Goal: Task Accomplishment & Management: Complete application form

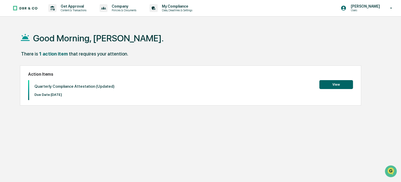
click at [335, 84] on button "View" at bounding box center [336, 84] width 34 height 9
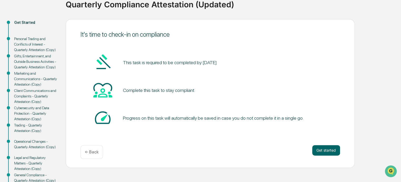
scroll to position [52, 0]
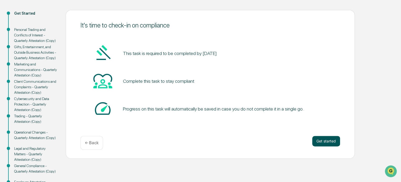
click at [331, 141] on button "Get started" at bounding box center [326, 141] width 28 height 10
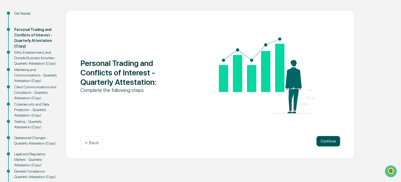
click at [329, 140] on button "Continue" at bounding box center [328, 141] width 24 height 10
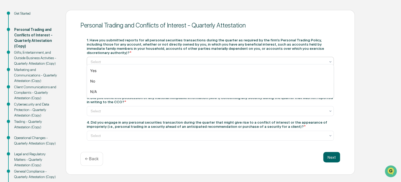
click at [101, 59] on div at bounding box center [208, 61] width 235 height 5
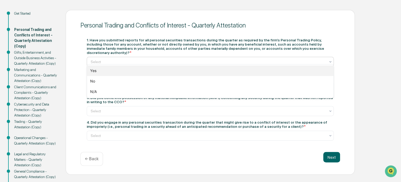
click at [99, 71] on div "Yes" at bounding box center [210, 71] width 246 height 10
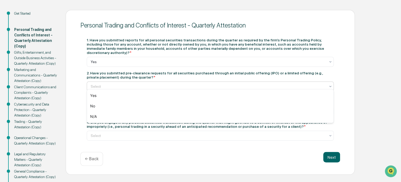
click at [106, 84] on div at bounding box center [208, 86] width 235 height 5
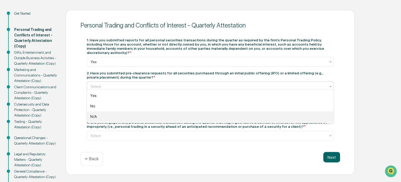
click at [97, 115] on div "N/A" at bounding box center [210, 117] width 246 height 10
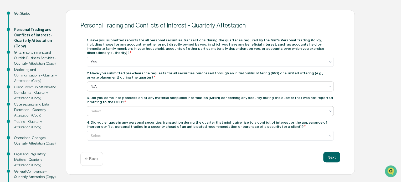
click at [107, 109] on div at bounding box center [208, 111] width 235 height 5
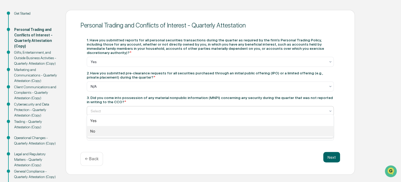
click at [99, 130] on div "No" at bounding box center [210, 131] width 246 height 10
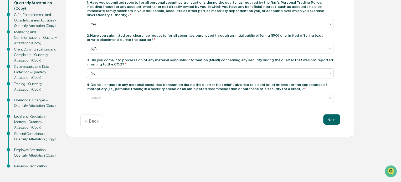
scroll to position [93, 0]
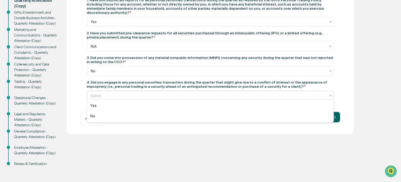
click at [120, 93] on div at bounding box center [208, 95] width 235 height 5
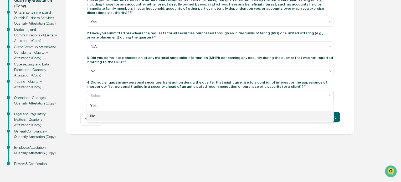
click at [109, 118] on div "No" at bounding box center [210, 116] width 246 height 10
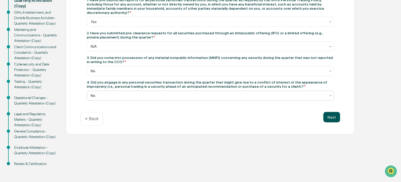
click at [334, 117] on button "Next" at bounding box center [331, 117] width 17 height 10
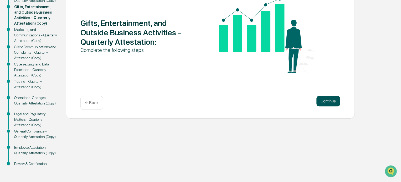
click at [325, 99] on button "Continue" at bounding box center [328, 101] width 24 height 10
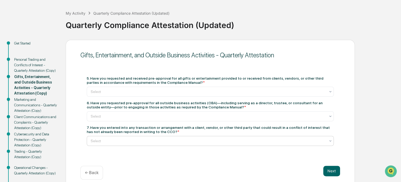
scroll to position [14, 0]
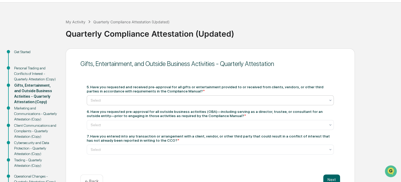
click at [110, 100] on div at bounding box center [208, 100] width 235 height 5
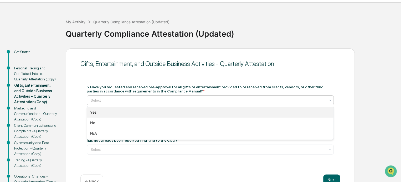
click at [101, 114] on div "Yes" at bounding box center [210, 112] width 246 height 10
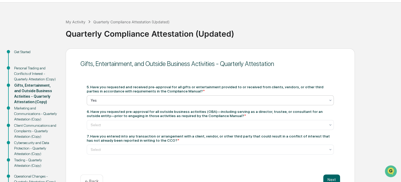
scroll to position [40, 0]
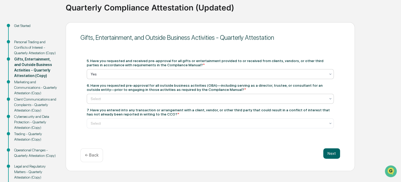
click at [121, 99] on div at bounding box center [208, 98] width 235 height 5
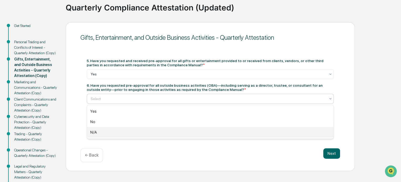
click at [106, 132] on div "N/A" at bounding box center [210, 132] width 246 height 10
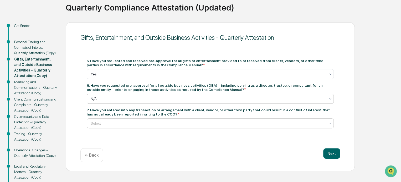
click at [114, 123] on div at bounding box center [208, 123] width 235 height 5
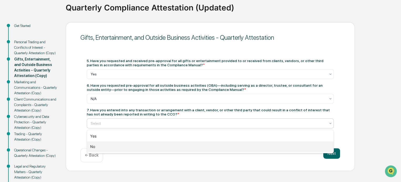
click at [103, 146] on div "No" at bounding box center [210, 147] width 246 height 10
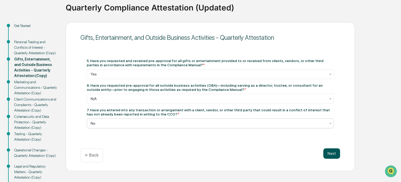
click at [331, 153] on button "Next" at bounding box center [331, 154] width 17 height 10
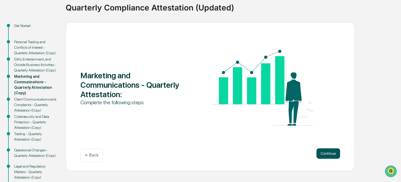
click at [328, 154] on button "Continue" at bounding box center [328, 154] width 24 height 10
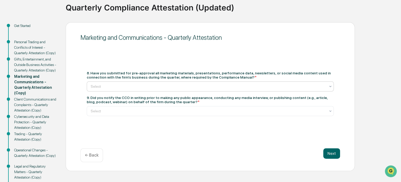
click at [106, 87] on div at bounding box center [208, 86] width 235 height 5
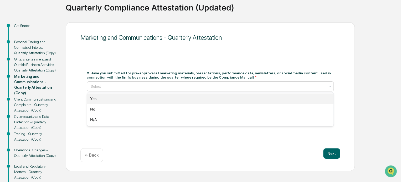
click at [103, 96] on div "Yes" at bounding box center [210, 99] width 246 height 10
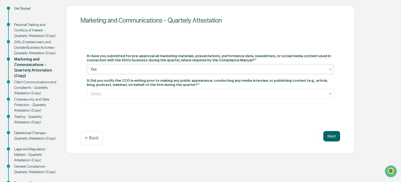
scroll to position [66, 0]
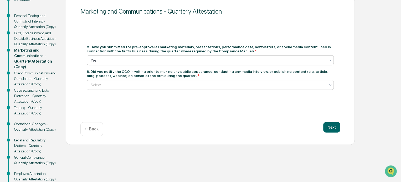
click at [119, 87] on div at bounding box center [208, 84] width 235 height 5
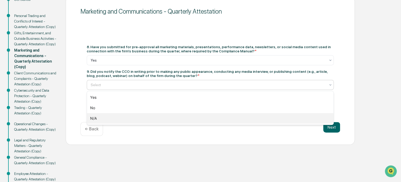
click at [105, 117] on div "N/A" at bounding box center [210, 118] width 246 height 10
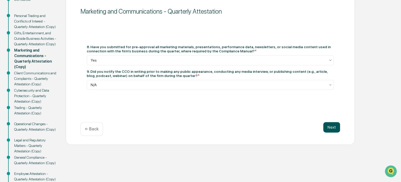
click at [337, 129] on button "Next" at bounding box center [331, 127] width 17 height 10
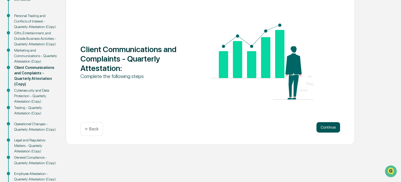
click at [329, 127] on button "Continue" at bounding box center [328, 127] width 24 height 10
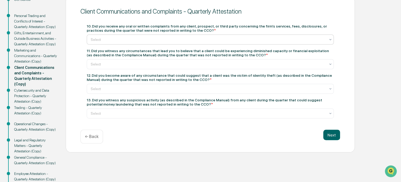
click at [113, 40] on div at bounding box center [208, 39] width 235 height 5
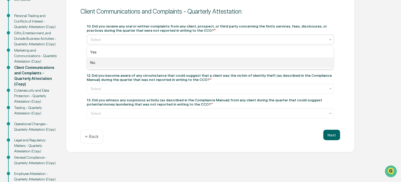
click at [105, 64] on div "No" at bounding box center [210, 62] width 246 height 10
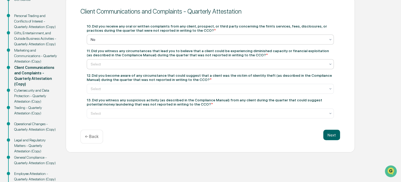
click at [107, 62] on div at bounding box center [208, 64] width 235 height 5
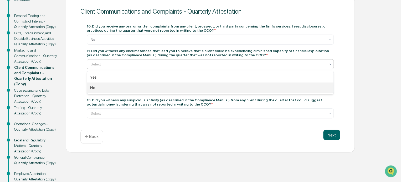
click at [101, 89] on div "No" at bounding box center [210, 88] width 246 height 10
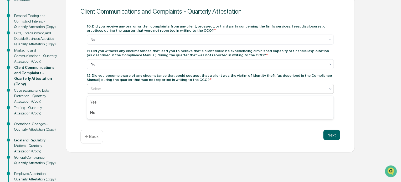
click at [162, 90] on div at bounding box center [208, 88] width 235 height 5
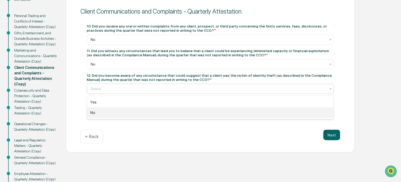
click at [153, 112] on div "No" at bounding box center [210, 113] width 246 height 10
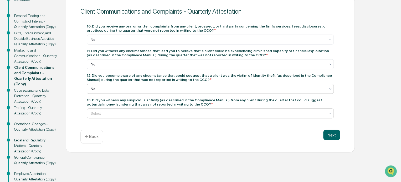
click at [142, 114] on div at bounding box center [208, 113] width 235 height 5
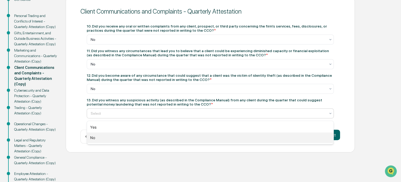
click at [127, 138] on div "No" at bounding box center [210, 138] width 246 height 10
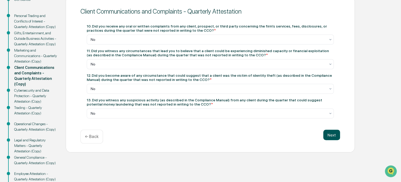
click at [329, 135] on button "Next" at bounding box center [331, 135] width 17 height 10
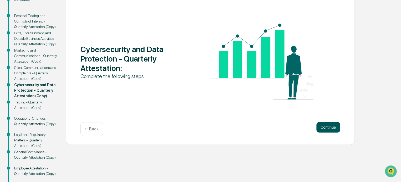
click at [333, 127] on button "Continue" at bounding box center [328, 127] width 24 height 10
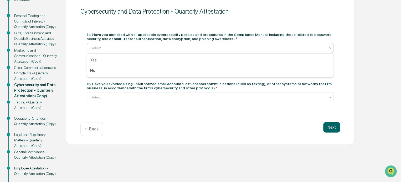
click at [107, 47] on div at bounding box center [208, 47] width 235 height 5
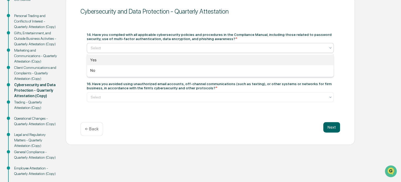
click at [105, 61] on div "Yes" at bounding box center [210, 60] width 246 height 10
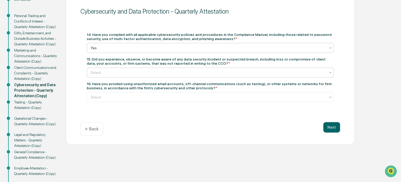
click at [132, 73] on div at bounding box center [208, 72] width 235 height 5
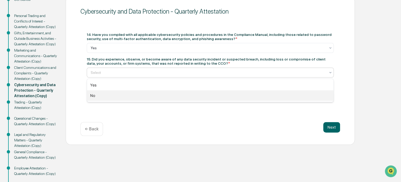
click at [120, 95] on div "No" at bounding box center [210, 96] width 246 height 10
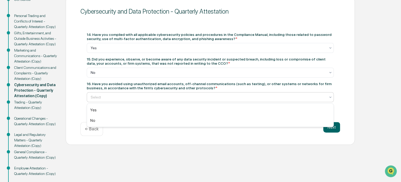
click at [121, 97] on div at bounding box center [208, 97] width 235 height 5
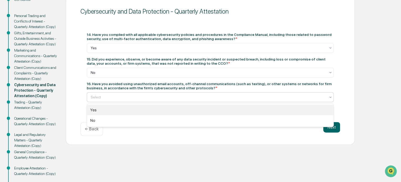
click at [113, 111] on div "Yes" at bounding box center [210, 110] width 246 height 10
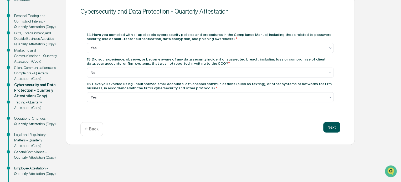
click at [331, 126] on button "Next" at bounding box center [331, 127] width 17 height 10
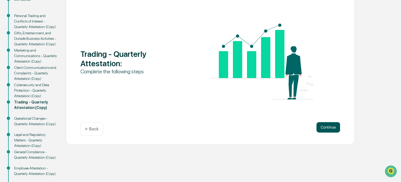
click at [330, 129] on button "Continue" at bounding box center [328, 127] width 24 height 10
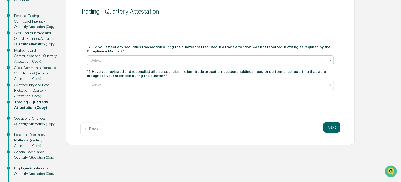
click at [119, 61] on div at bounding box center [208, 60] width 235 height 5
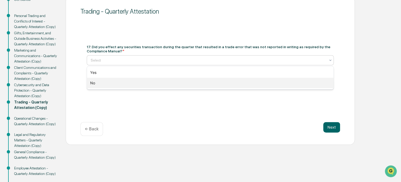
click at [111, 83] on div "No" at bounding box center [210, 83] width 246 height 10
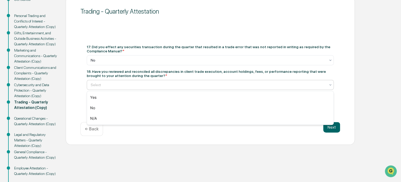
click at [117, 84] on div at bounding box center [208, 84] width 235 height 5
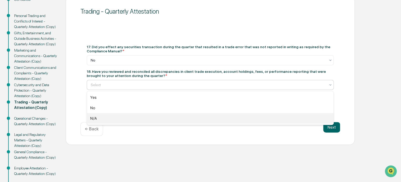
click at [105, 120] on div "N/A" at bounding box center [210, 118] width 246 height 10
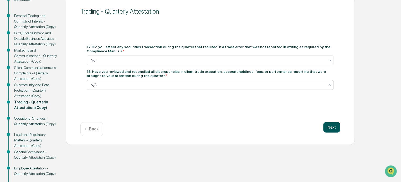
click at [333, 128] on button "Next" at bounding box center [331, 127] width 17 height 10
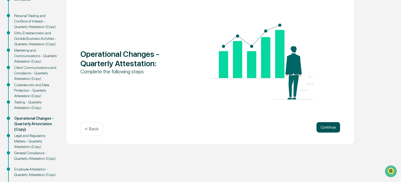
click at [324, 125] on button "Continue" at bounding box center [328, 127] width 24 height 10
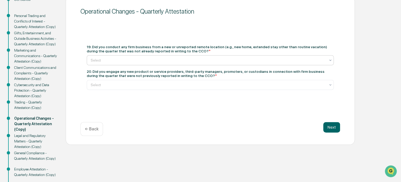
click at [135, 58] on div at bounding box center [208, 60] width 235 height 5
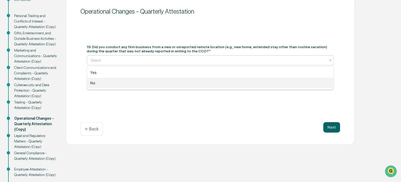
click at [121, 81] on div "No" at bounding box center [210, 83] width 246 height 10
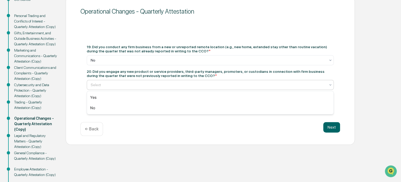
click at [132, 85] on div at bounding box center [208, 84] width 235 height 5
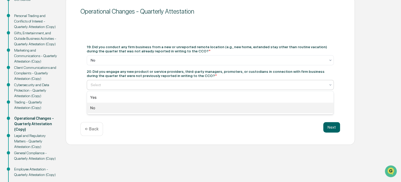
click at [123, 105] on div "No" at bounding box center [210, 108] width 246 height 10
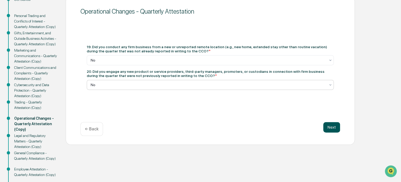
click at [333, 128] on button "Next" at bounding box center [331, 127] width 17 height 10
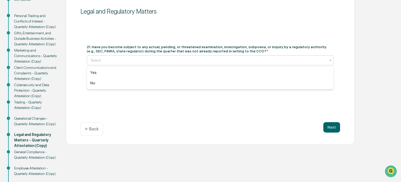
click at [111, 59] on div at bounding box center [208, 60] width 235 height 5
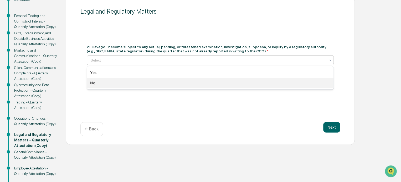
click at [101, 83] on div "No" at bounding box center [210, 83] width 246 height 10
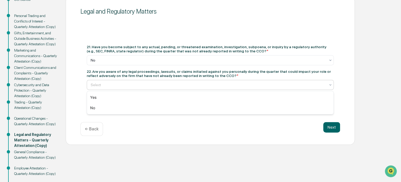
click at [104, 85] on div at bounding box center [208, 84] width 235 height 5
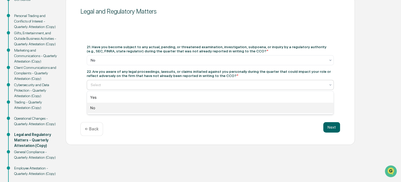
click at [102, 111] on div "No" at bounding box center [210, 108] width 246 height 10
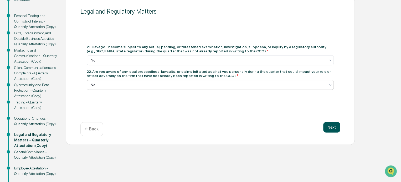
click at [332, 126] on button "Next" at bounding box center [331, 127] width 17 height 10
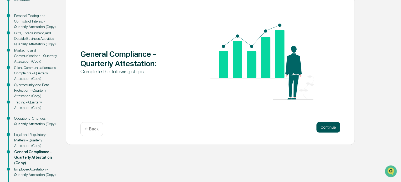
click at [334, 128] on button "Continue" at bounding box center [328, 127] width 24 height 10
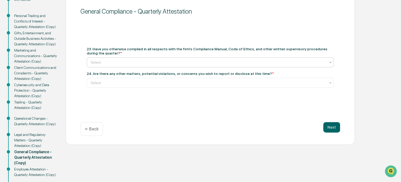
click at [124, 63] on div at bounding box center [208, 62] width 235 height 5
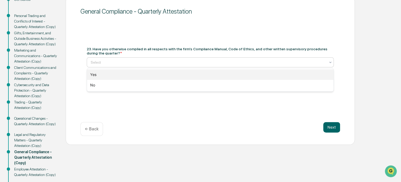
click at [123, 74] on div "Yes" at bounding box center [210, 75] width 246 height 10
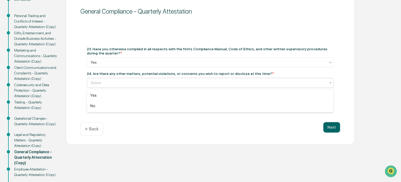
click at [120, 82] on div at bounding box center [208, 82] width 235 height 5
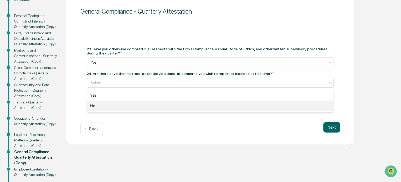
click at [115, 106] on div "No" at bounding box center [210, 106] width 246 height 10
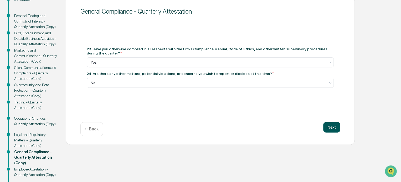
click at [330, 128] on button "Next" at bounding box center [331, 127] width 17 height 10
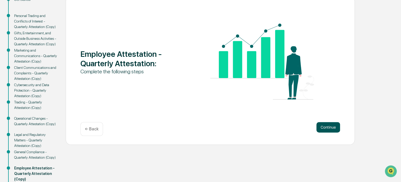
click at [333, 128] on button "Continue" at bounding box center [328, 127] width 24 height 10
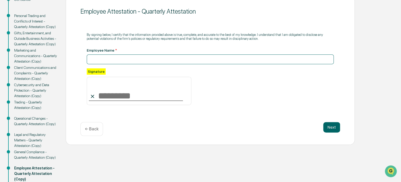
click at [113, 59] on input at bounding box center [210, 60] width 247 height 10
type input "**********"
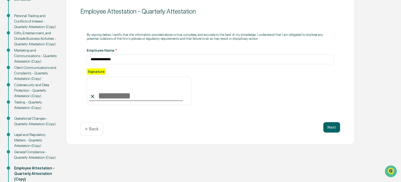
type input "**********"
click at [336, 129] on button "Next" at bounding box center [331, 127] width 17 height 10
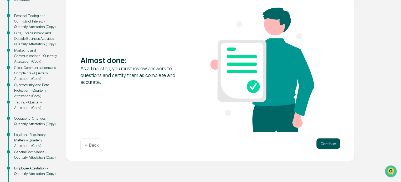
click at [322, 144] on button "Continue" at bounding box center [328, 144] width 24 height 10
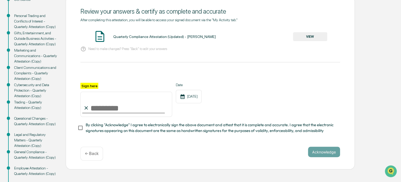
click at [93, 109] on input "Sign here" at bounding box center [126, 104] width 92 height 25
type input "**********"
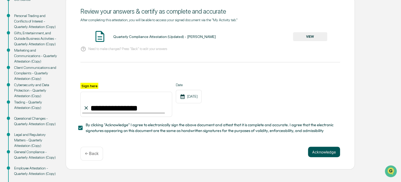
click at [322, 153] on button "Acknowledge" at bounding box center [324, 152] width 32 height 10
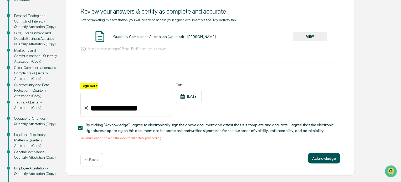
click at [318, 162] on button "Acknowledge" at bounding box center [324, 158] width 32 height 10
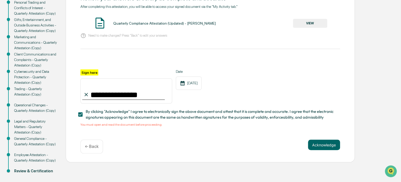
scroll to position [87, 0]
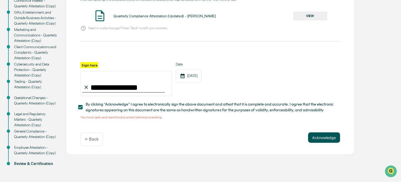
click at [317, 142] on button "Acknowledge" at bounding box center [324, 138] width 32 height 10
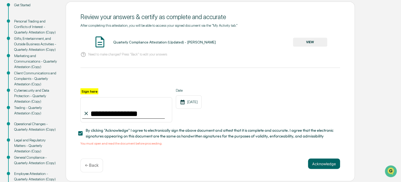
scroll to position [61, 0]
click at [311, 42] on button "VIEW" at bounding box center [310, 42] width 34 height 9
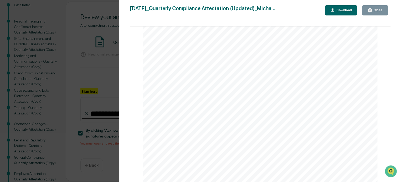
scroll to position [1233, 0]
click at [376, 10] on div "Close" at bounding box center [377, 10] width 10 height 4
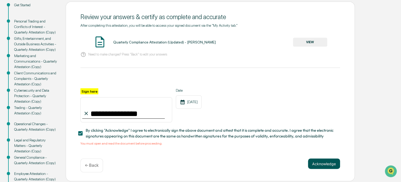
click at [329, 169] on button "Acknowledge" at bounding box center [324, 164] width 32 height 10
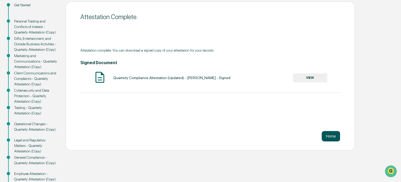
click at [328, 136] on button "Home" at bounding box center [330, 136] width 18 height 10
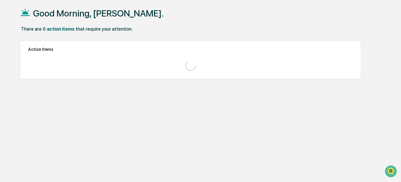
scroll to position [25, 0]
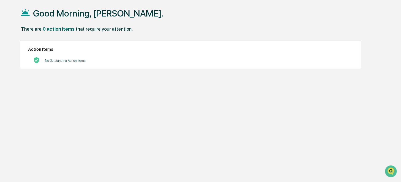
click at [22, 17] on icon at bounding box center [25, 12] width 10 height 10
click at [25, 13] on icon at bounding box center [25, 12] width 9 height 7
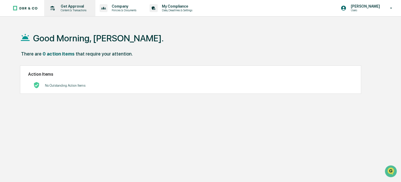
click at [65, 7] on p "Get Approval" at bounding box center [72, 6] width 33 height 4
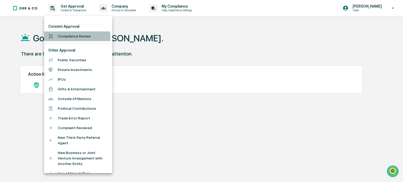
click at [73, 37] on li "Compliance Review" at bounding box center [78, 36] width 68 height 10
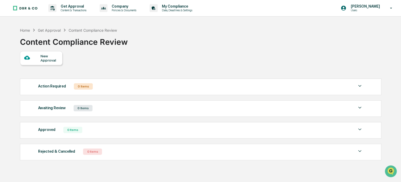
click at [38, 60] on div at bounding box center [32, 58] width 17 height 7
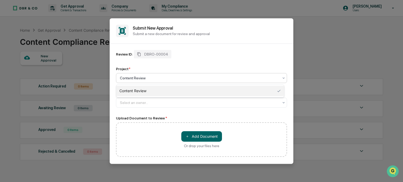
click at [155, 77] on div at bounding box center [199, 78] width 159 height 5
click at [152, 89] on div "Content Review" at bounding box center [200, 91] width 168 height 10
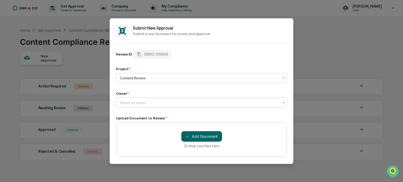
click at [130, 103] on div at bounding box center [199, 102] width 159 height 5
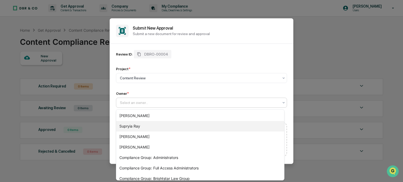
scroll to position [4, 0]
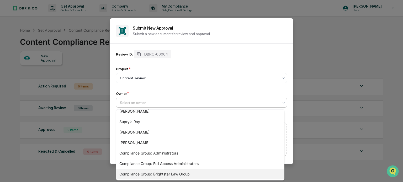
click at [176, 175] on div "Compliance Group: Brightstar Law Group" at bounding box center [200, 174] width 168 height 10
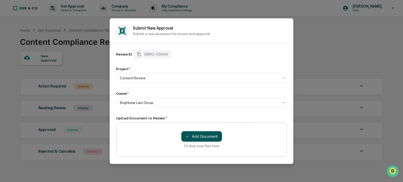
click at [198, 137] on button "＋ Add Document" at bounding box center [201, 137] width 41 height 10
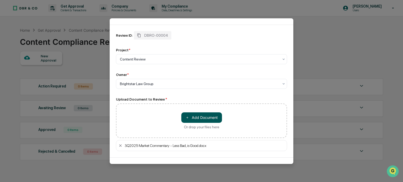
scroll to position [36, 0]
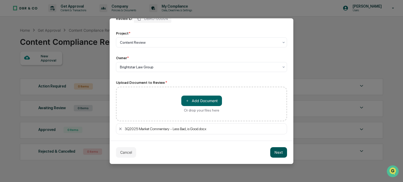
click at [277, 155] on button "Next" at bounding box center [278, 153] width 17 height 10
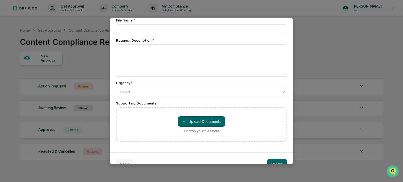
scroll to position [0, 0]
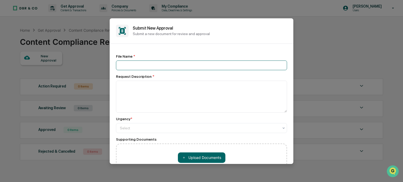
click at [135, 68] on input at bounding box center [201, 66] width 171 height 10
type input "**********"
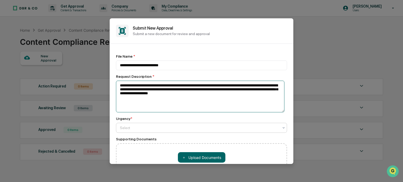
type textarea "**********"
click at [133, 126] on div at bounding box center [199, 127] width 159 height 5
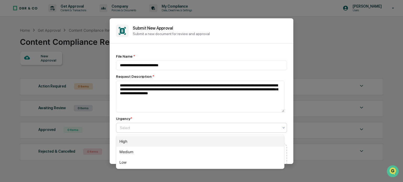
click at [133, 140] on div "High" at bounding box center [200, 141] width 168 height 10
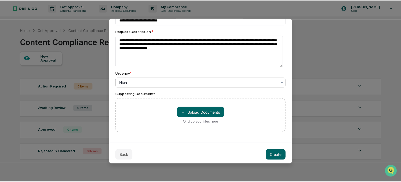
scroll to position [49, 0]
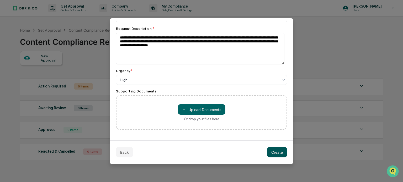
click at [277, 152] on button "Create" at bounding box center [277, 152] width 20 height 10
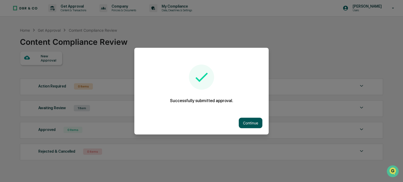
click at [246, 124] on button "Continue" at bounding box center [251, 123] width 24 height 10
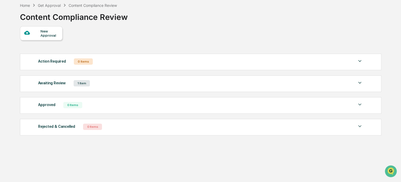
scroll to position [0, 0]
